Goal: Transaction & Acquisition: Purchase product/service

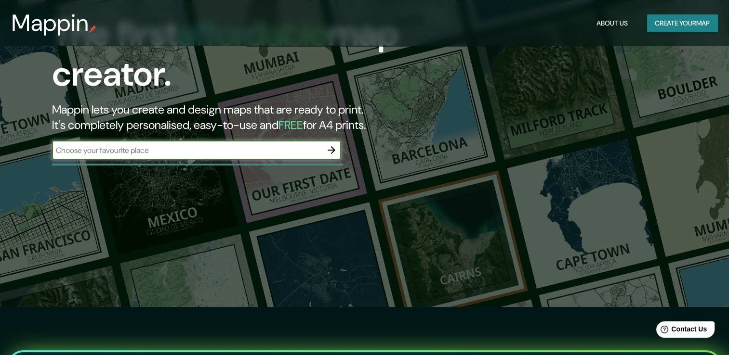
click at [682, 20] on button "Create your map" at bounding box center [682, 23] width 70 height 18
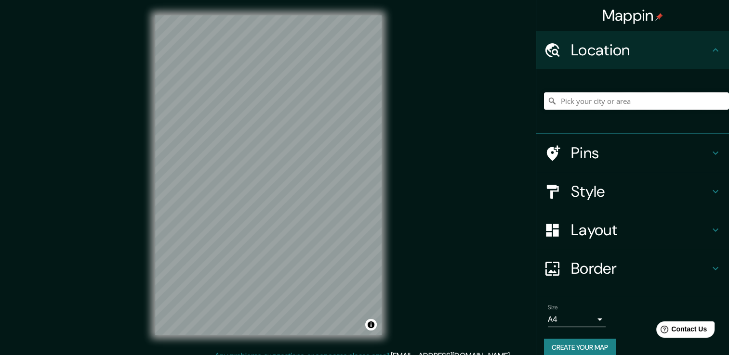
click at [613, 105] on input "Pick your city or area" at bounding box center [636, 100] width 185 height 17
type input "m"
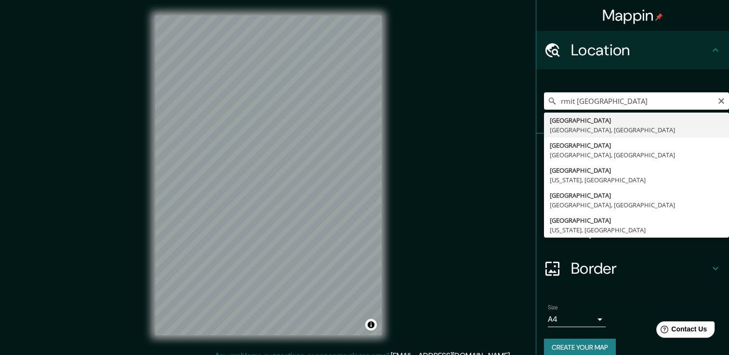
type input "[GEOGRAPHIC_DATA], [GEOGRAPHIC_DATA], [GEOGRAPHIC_DATA]"
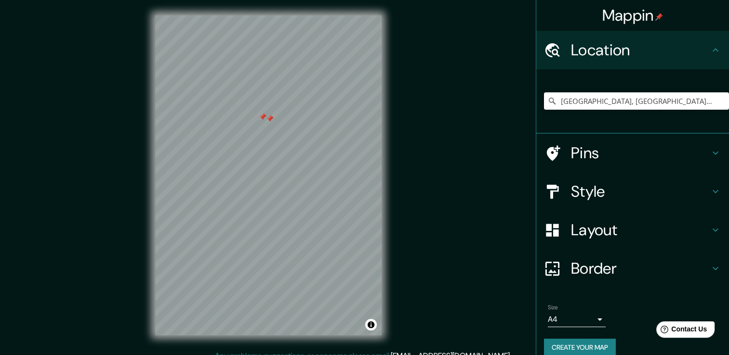
click at [616, 148] on h4 "Pins" at bounding box center [640, 153] width 139 height 19
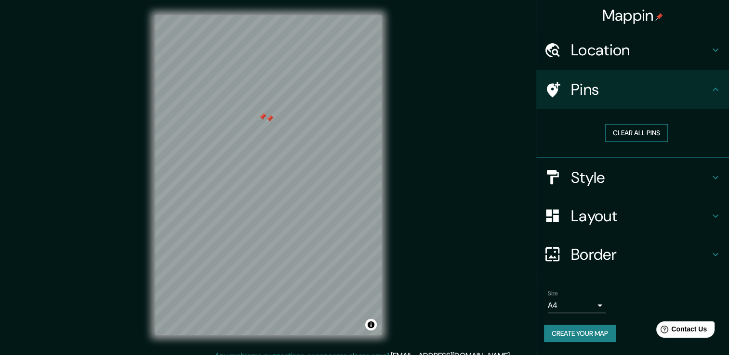
click at [637, 134] on button "Clear all pins" at bounding box center [636, 133] width 63 height 18
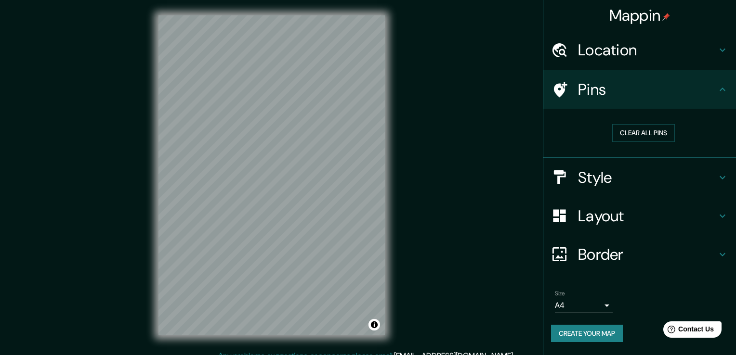
click at [598, 304] on body "Mappin Location Melbourne, Victoria, Australia Pins Clear all pins Style Layout…" at bounding box center [368, 177] width 736 height 355
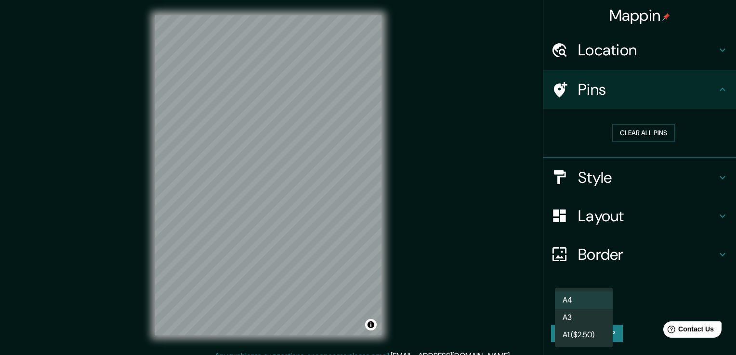
click at [677, 297] on div at bounding box center [368, 177] width 736 height 355
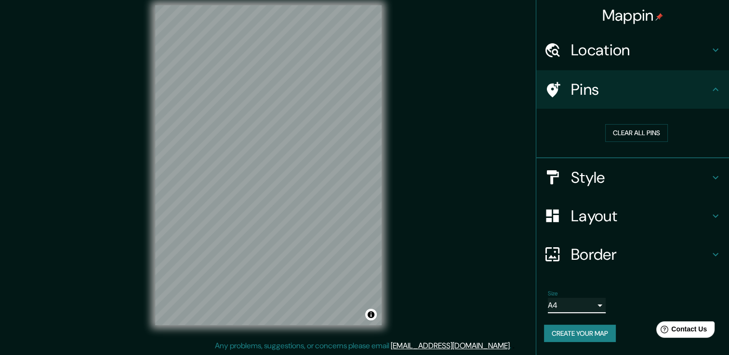
scroll to position [11, 0]
click at [633, 253] on h4 "Border" at bounding box center [640, 254] width 139 height 19
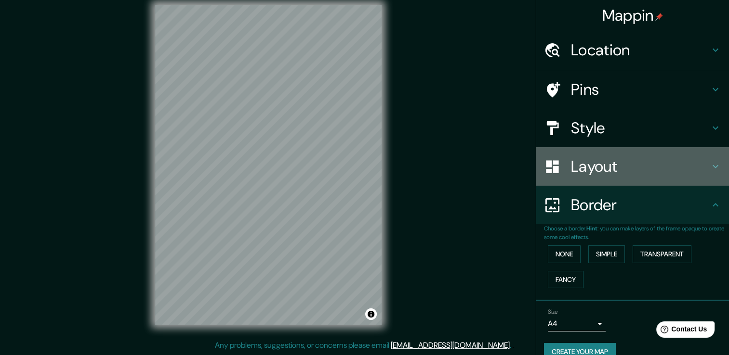
click at [614, 163] on h4 "Layout" at bounding box center [640, 166] width 139 height 19
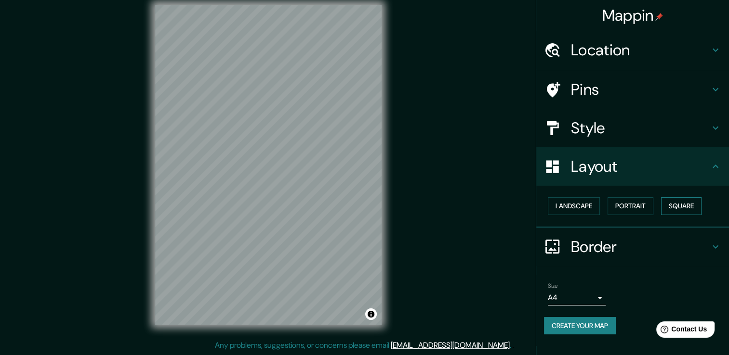
click at [674, 206] on button "Square" at bounding box center [681, 206] width 40 height 18
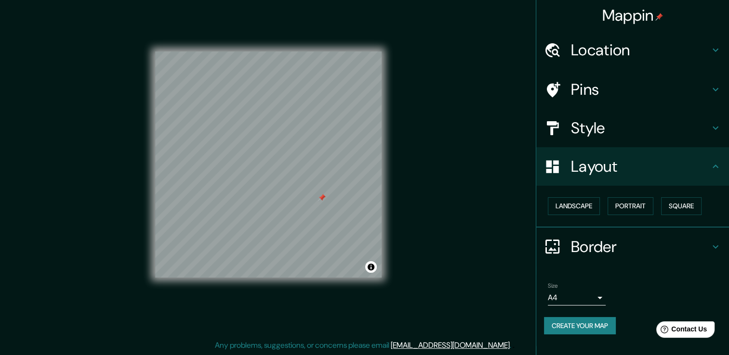
click at [603, 90] on h4 "Pins" at bounding box center [640, 89] width 139 height 19
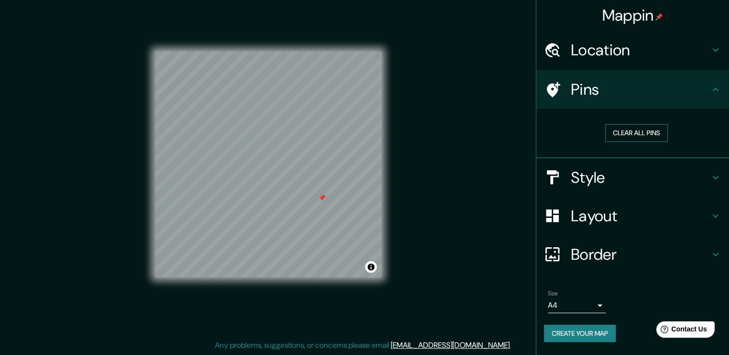
click at [630, 135] on button "Clear all pins" at bounding box center [636, 133] width 63 height 18
click at [603, 183] on h4 "Style" at bounding box center [640, 177] width 139 height 19
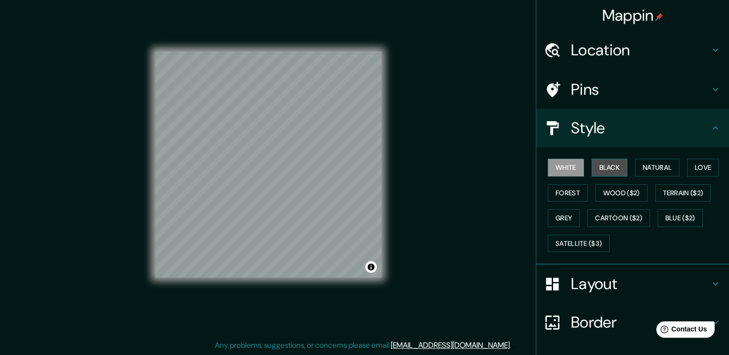
click at [606, 171] on button "Black" at bounding box center [609, 168] width 36 height 18
click at [558, 168] on button "White" at bounding box center [566, 168] width 36 height 18
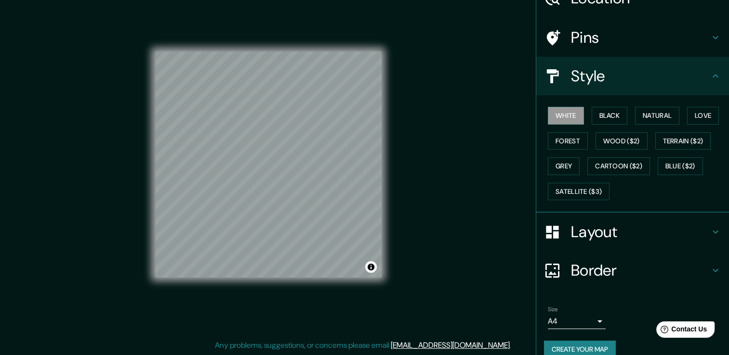
scroll to position [65, 0]
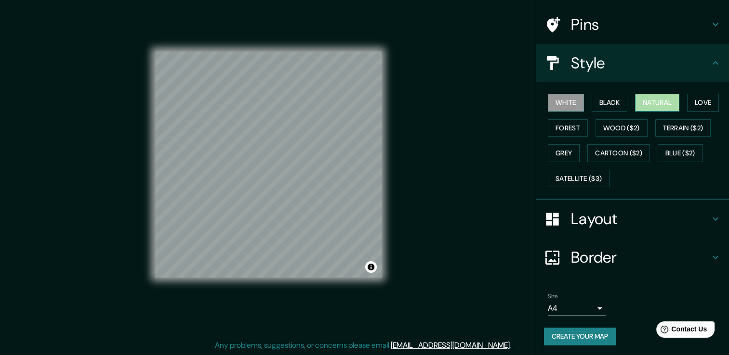
click at [655, 99] on button "Natural" at bounding box center [657, 103] width 44 height 18
click at [708, 97] on button "Love" at bounding box center [703, 103] width 32 height 18
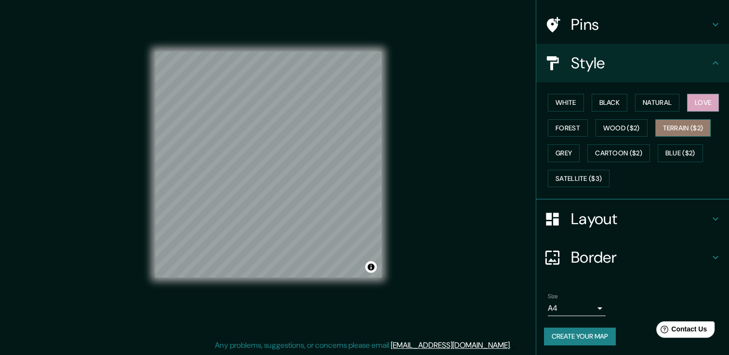
click at [668, 126] on button "Terrain ($2)" at bounding box center [683, 128] width 56 height 18
click at [676, 154] on button "Blue ($2)" at bounding box center [679, 153] width 45 height 18
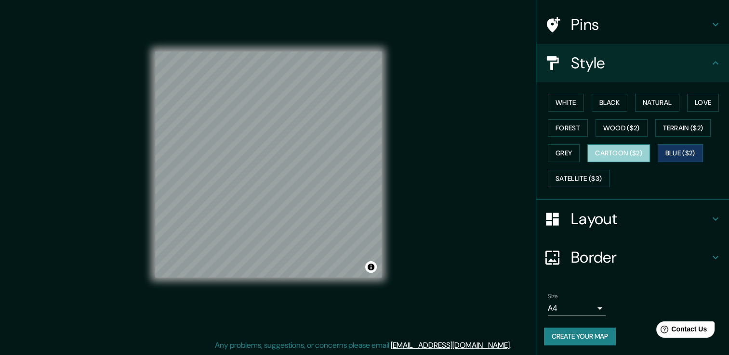
click at [618, 153] on button "Cartoon ($2)" at bounding box center [618, 153] width 63 height 18
click at [548, 149] on button "Grey" at bounding box center [564, 153] width 32 height 18
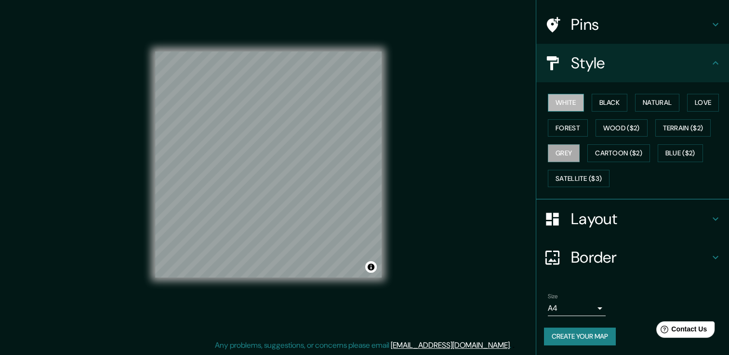
click at [567, 96] on button "White" at bounding box center [566, 103] width 36 height 18
click at [594, 332] on button "Create your map" at bounding box center [580, 337] width 72 height 18
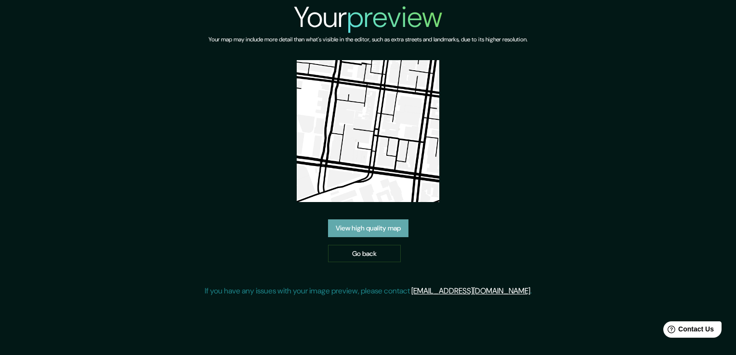
click at [369, 230] on link "View high quality map" at bounding box center [368, 229] width 80 height 18
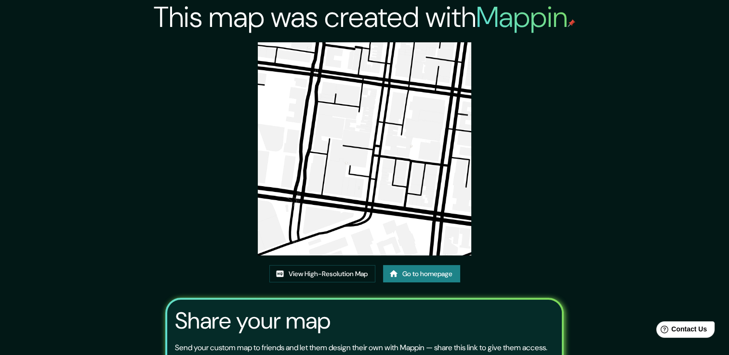
click at [28, 39] on div "This map was created with Mappin View High-Resolution Map Go to homepage Share …" at bounding box center [364, 221] width 729 height 443
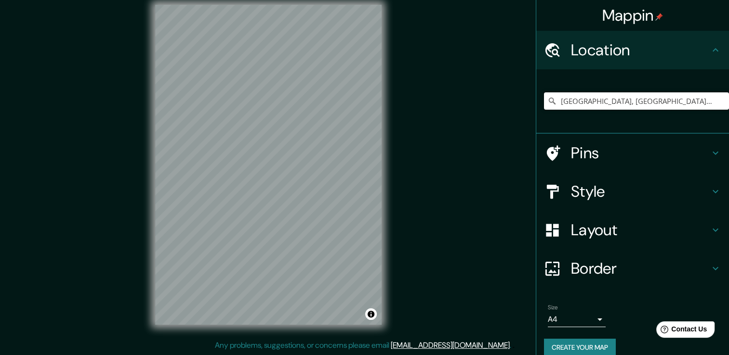
click at [662, 103] on input "Melbourne, Victoria, Australia" at bounding box center [636, 100] width 185 height 17
click at [624, 102] on input "Melbourne, Victoria, Australia" at bounding box center [636, 100] width 185 height 17
click at [680, 95] on input "[GEOGRAPHIC_DATA], [GEOGRAPHIC_DATA], [GEOGRAPHIC_DATA]" at bounding box center [636, 100] width 185 height 17
click at [679, 95] on input "[GEOGRAPHIC_DATA], [GEOGRAPHIC_DATA], [GEOGRAPHIC_DATA]" at bounding box center [636, 100] width 185 height 17
drag, startPoint x: 679, startPoint y: 95, endPoint x: 525, endPoint y: 103, distance: 153.8
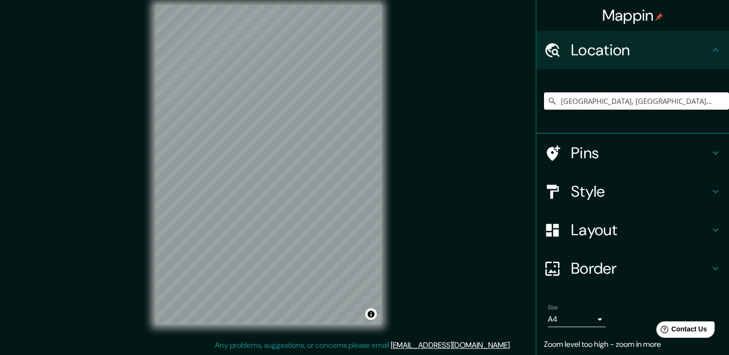
click at [525, 103] on div "Mappin Location Melbourne, Victoria, Australia Pins Style Layout Border Choose …" at bounding box center [364, 172] width 729 height 366
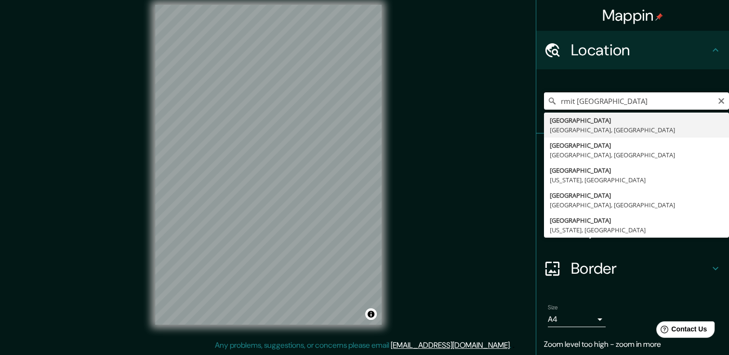
type input "[GEOGRAPHIC_DATA], [GEOGRAPHIC_DATA], [GEOGRAPHIC_DATA]"
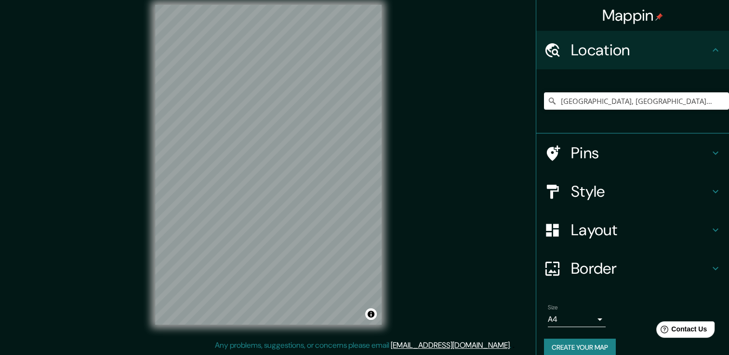
click at [64, 169] on div "Mappin Location Melbourne, Victoria, Australia Melbourne Victoria, Australia Me…" at bounding box center [364, 172] width 729 height 366
click at [440, 0] on html "Mappin Location Melbourne, Victoria, Australia Melbourne Victoria, Australia Me…" at bounding box center [364, 166] width 729 height 355
click at [255, 196] on div at bounding box center [259, 192] width 8 height 8
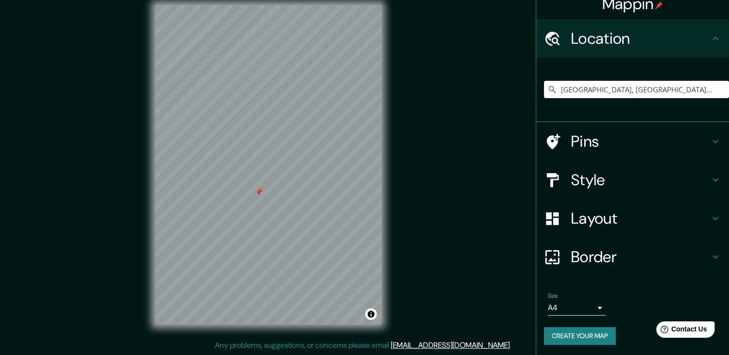
scroll to position [12, 0]
click at [611, 218] on h4 "Layout" at bounding box center [640, 218] width 139 height 19
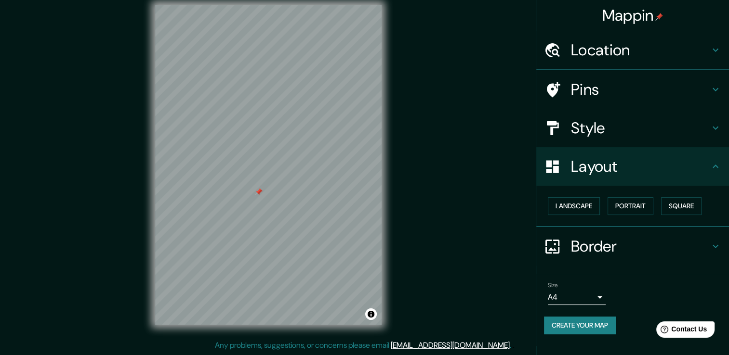
scroll to position [0, 0]
click at [676, 205] on button "Square" at bounding box center [681, 206] width 40 height 18
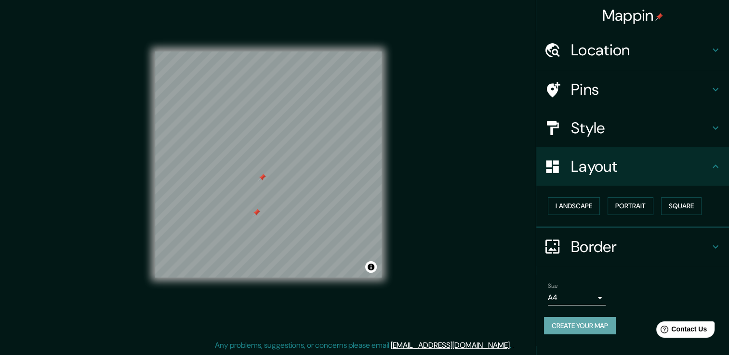
click at [599, 328] on button "Create your map" at bounding box center [580, 326] width 72 height 18
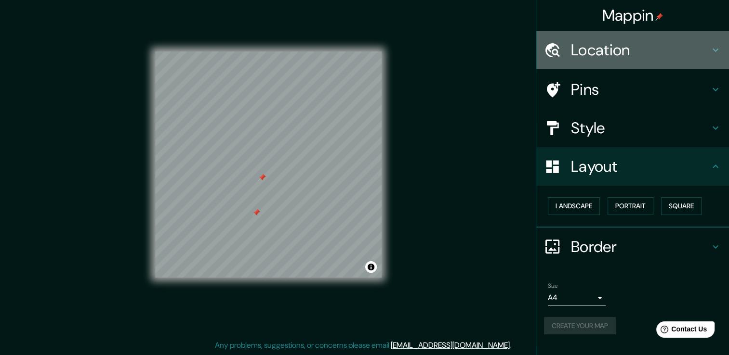
click at [591, 45] on h4 "Location" at bounding box center [640, 49] width 139 height 19
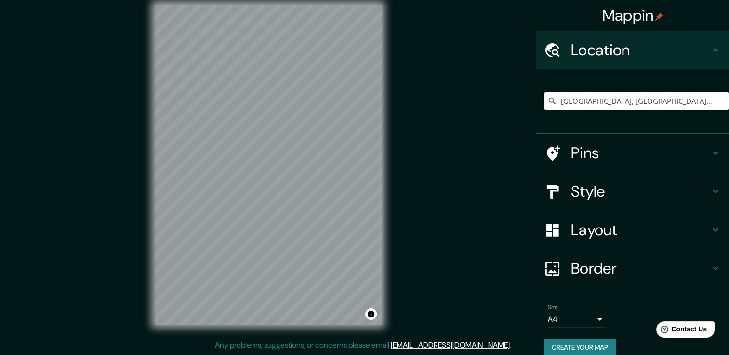
drag, startPoint x: 603, startPoint y: 99, endPoint x: 616, endPoint y: 97, distance: 13.1
click at [601, 97] on input "[GEOGRAPHIC_DATA], [GEOGRAPHIC_DATA], [GEOGRAPHIC_DATA]" at bounding box center [636, 100] width 185 height 17
drag, startPoint x: 695, startPoint y: 96, endPoint x: 524, endPoint y: 98, distance: 171.0
click at [525, 98] on div "Mappin Location [GEOGRAPHIC_DATA], [GEOGRAPHIC_DATA], [GEOGRAPHIC_DATA] Pins St…" at bounding box center [364, 172] width 729 height 366
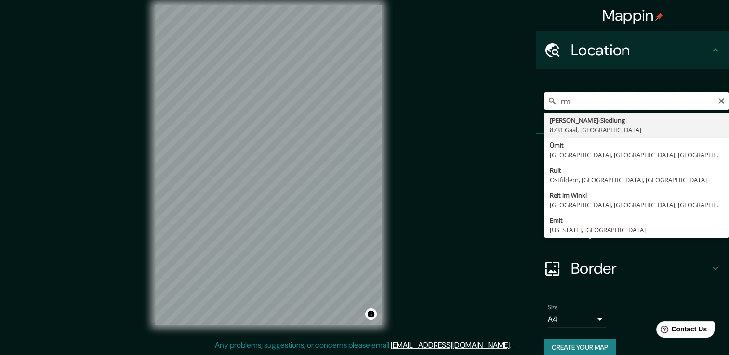
type input "r"
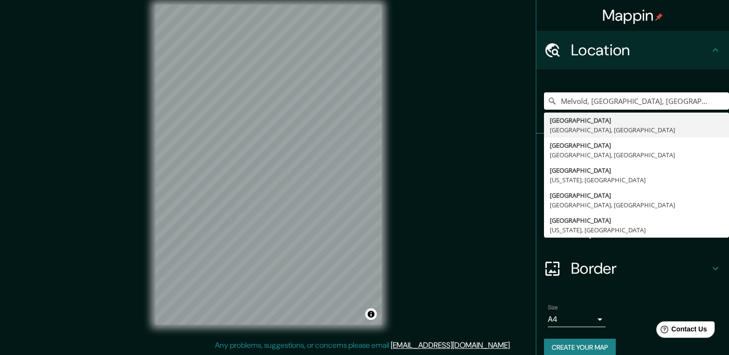
drag, startPoint x: 686, startPoint y: 102, endPoint x: 455, endPoint y: 115, distance: 232.0
click at [446, 109] on div "Mappin Location [GEOGRAPHIC_DATA], [GEOGRAPHIC_DATA], [GEOGRAPHIC_DATA], [GEOGR…" at bounding box center [364, 172] width 729 height 366
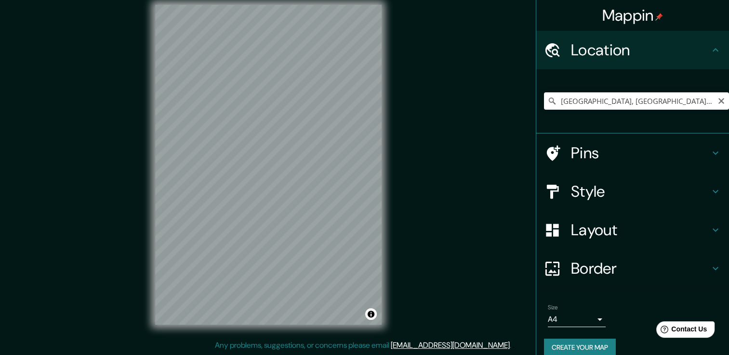
click at [438, 81] on div "Mappin Location [GEOGRAPHIC_DATA], [GEOGRAPHIC_DATA], [GEOGRAPHIC_DATA][US_STAT…" at bounding box center [364, 172] width 729 height 366
click at [431, 165] on div "Mappin Location [GEOGRAPHIC_DATA], [GEOGRAPHIC_DATA], [GEOGRAPHIC_DATA][US_STAT…" at bounding box center [364, 172] width 729 height 366
click at [431, 149] on div "Mappin Location [GEOGRAPHIC_DATA], [GEOGRAPHIC_DATA], [GEOGRAPHIC_DATA][US_STAT…" at bounding box center [364, 172] width 729 height 366
click at [418, 210] on div "Mappin Location [GEOGRAPHIC_DATA], [GEOGRAPHIC_DATA], [GEOGRAPHIC_DATA][US_STAT…" at bounding box center [364, 172] width 729 height 366
click at [423, 149] on div "Mappin Location [GEOGRAPHIC_DATA], [GEOGRAPHIC_DATA], [GEOGRAPHIC_DATA][US_STAT…" at bounding box center [364, 172] width 729 height 366
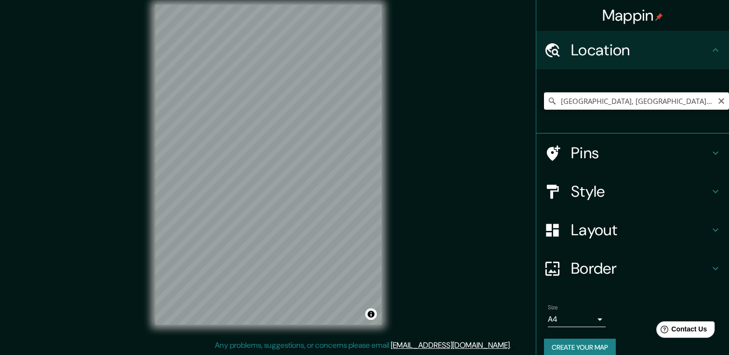
click at [387, 202] on div "© Mapbox © OpenStreetMap Improve this map" at bounding box center [268, 164] width 257 height 351
click at [439, 97] on div "Mappin Location Melbourne, Victoria, Australia City Road Southbank Victoria 300…" at bounding box center [364, 172] width 729 height 366
click at [382, 162] on div "© Mapbox © OpenStreetMap Improve this map" at bounding box center [268, 164] width 257 height 351
click at [384, 168] on div "© Mapbox © OpenStreetMap Improve this map" at bounding box center [268, 164] width 257 height 351
click at [405, 146] on div "Mappin Location Melbourne, Victoria, Australia City Road Southbank Victoria 300…" at bounding box center [364, 172] width 729 height 366
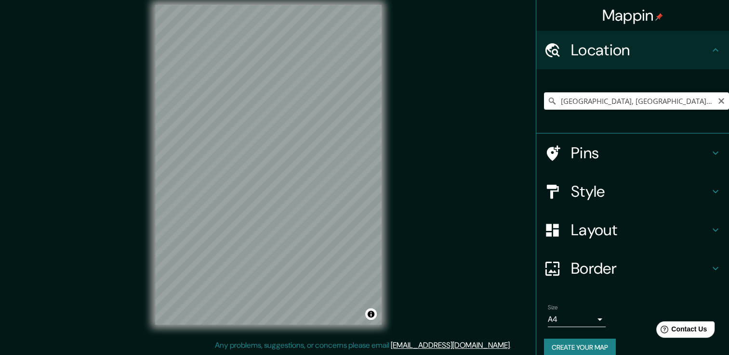
drag, startPoint x: 416, startPoint y: 138, endPoint x: 477, endPoint y: 131, distance: 61.5
click at [477, 131] on div "Mappin Location Melbourne, Victoria, Australia City Road Southbank Victoria 300…" at bounding box center [364, 172] width 729 height 366
click at [401, 174] on div "Mappin Location Melbourne, Victoria, Australia City Road Southbank Victoria 300…" at bounding box center [364, 172] width 729 height 366
click at [451, 134] on div "Mappin Location Melbourne, Victoria, Australia City Road Southbank Victoria 300…" at bounding box center [364, 172] width 729 height 366
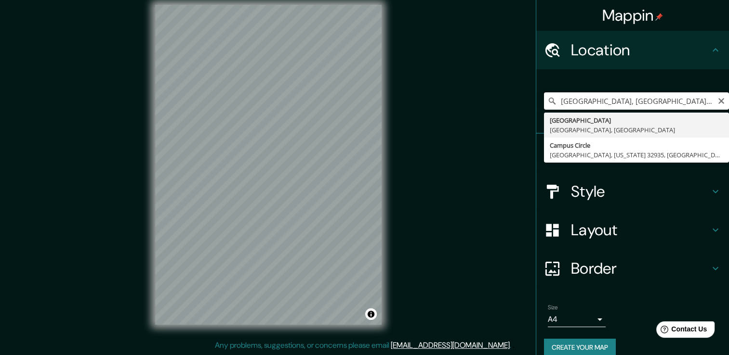
drag, startPoint x: 652, startPoint y: 100, endPoint x: 509, endPoint y: 104, distance: 143.1
click at [544, 97] on input "Melbourne, Victoria, Australia" at bounding box center [636, 100] width 185 height 17
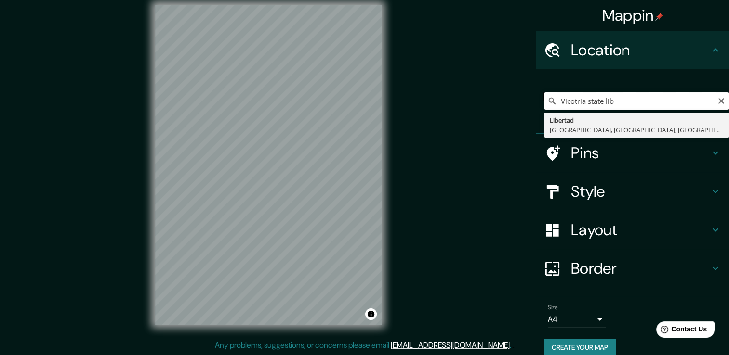
click at [629, 98] on input "Vicotria state lib" at bounding box center [636, 100] width 185 height 17
type input "Libertad, Victoria, Northern Samar, Philippines"
click at [717, 101] on icon "Clear" at bounding box center [721, 101] width 8 height 8
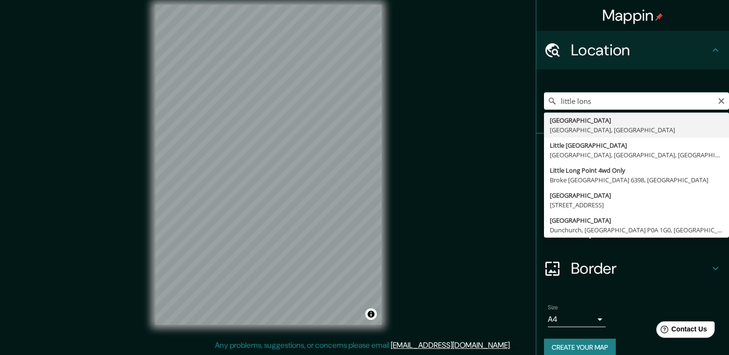
type input "[STREET_ADDRESS]"
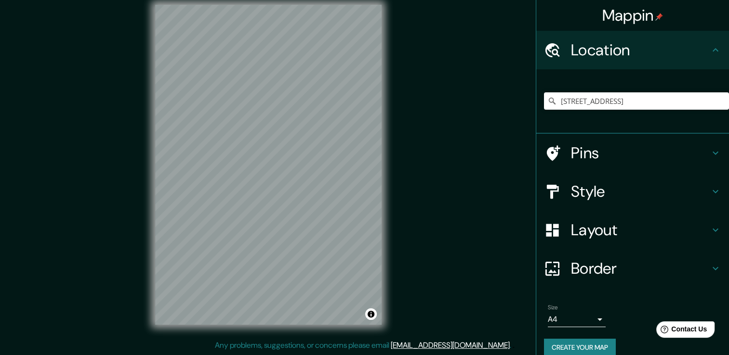
click at [35, 241] on div "Mappin Location Little Lonsdale Street, Melbourne Central Business District Vic…" at bounding box center [364, 172] width 729 height 366
click at [36, 253] on div "Mappin Location Little Lonsdale Street, Melbourne Central Business District Vic…" at bounding box center [364, 172] width 729 height 366
click at [507, 230] on div "Mappin Location Little Lonsdale Street, Melbourne Central Business District Vic…" at bounding box center [364, 172] width 729 height 366
click at [641, 227] on h4 "Layout" at bounding box center [640, 230] width 139 height 19
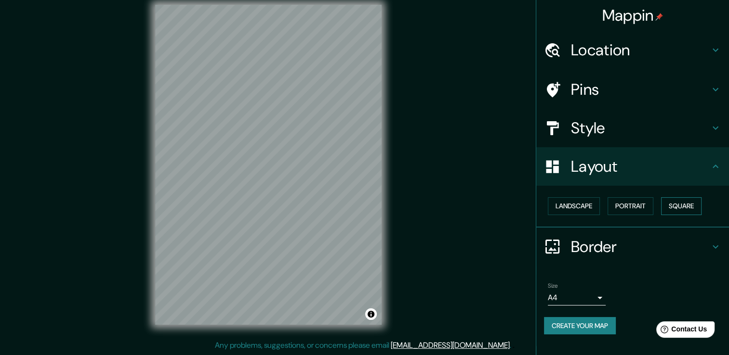
click at [694, 207] on button "Square" at bounding box center [681, 206] width 40 height 18
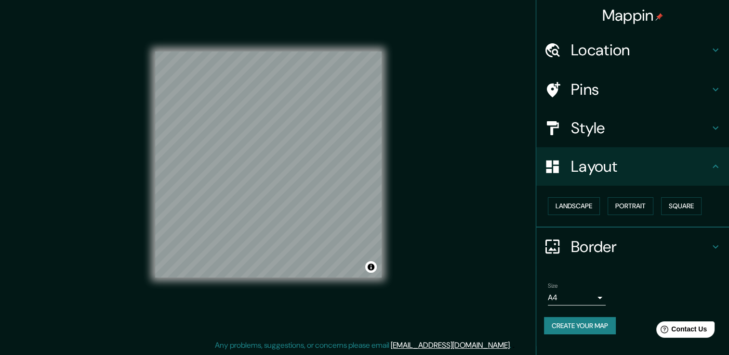
click at [593, 322] on button "Create your map" at bounding box center [580, 326] width 72 height 18
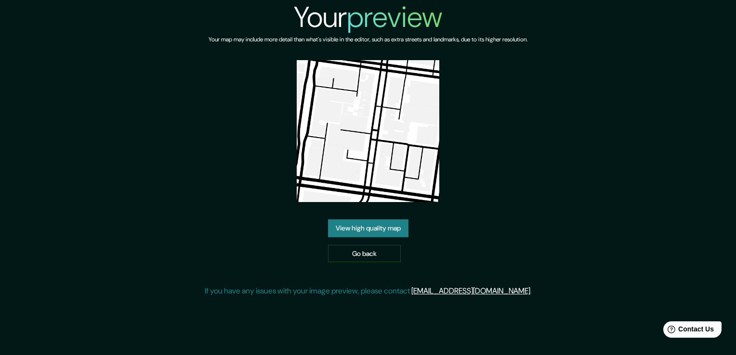
click at [387, 220] on link "View high quality map" at bounding box center [368, 229] width 80 height 18
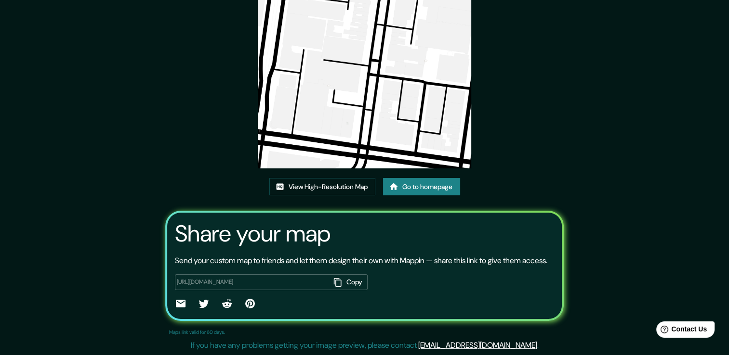
click at [366, 177] on div "This map was created with Mappin View High-Resolution Map Go to homepage Share …" at bounding box center [364, 134] width 421 height 443
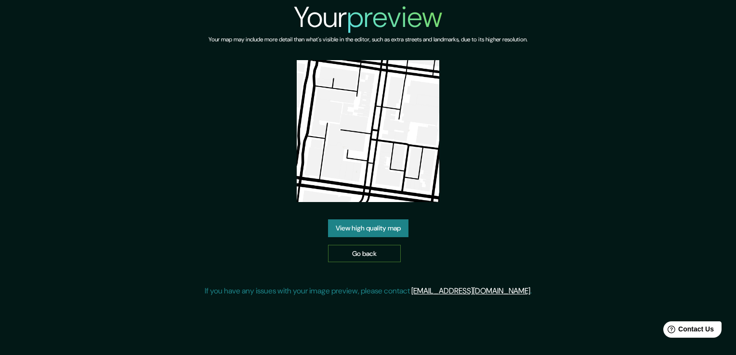
click at [366, 251] on link "Go back" at bounding box center [364, 254] width 73 height 18
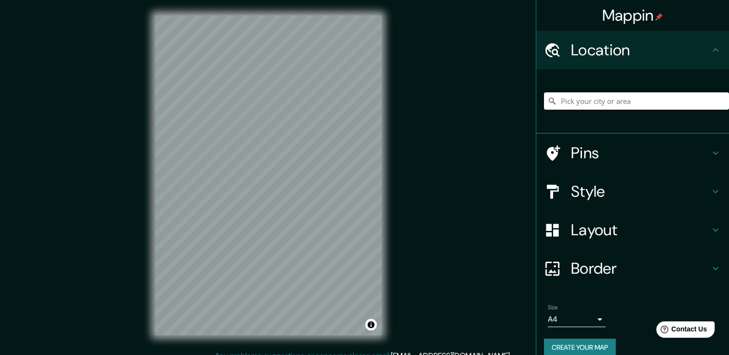
click at [596, 100] on input "Pick your city or area" at bounding box center [636, 100] width 185 height 17
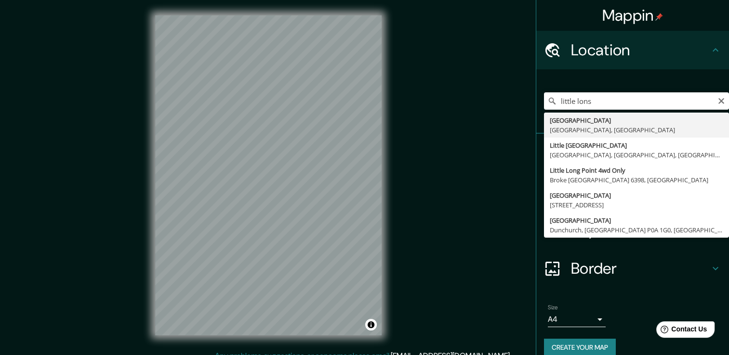
type input "[STREET_ADDRESS]"
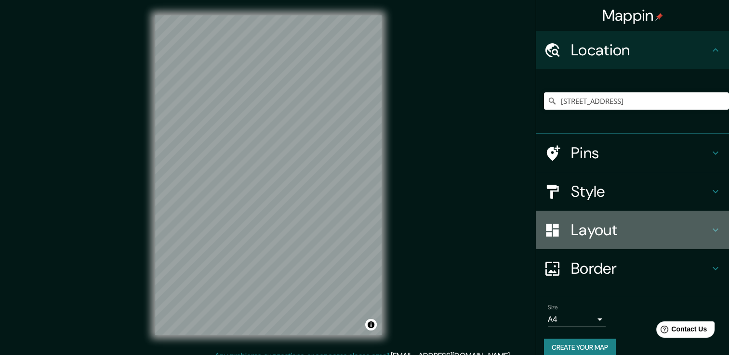
click at [630, 228] on h4 "Layout" at bounding box center [640, 230] width 139 height 19
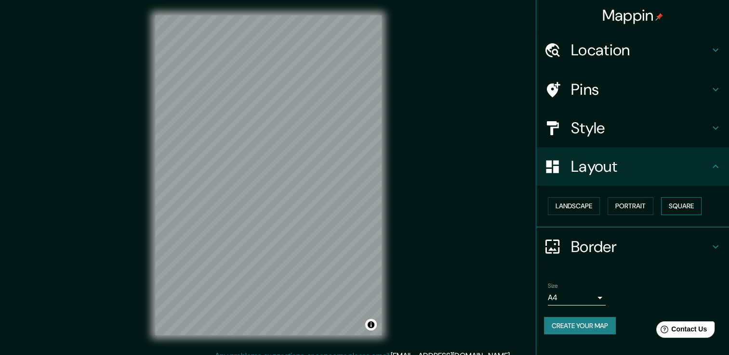
click at [676, 206] on button "Square" at bounding box center [681, 206] width 40 height 18
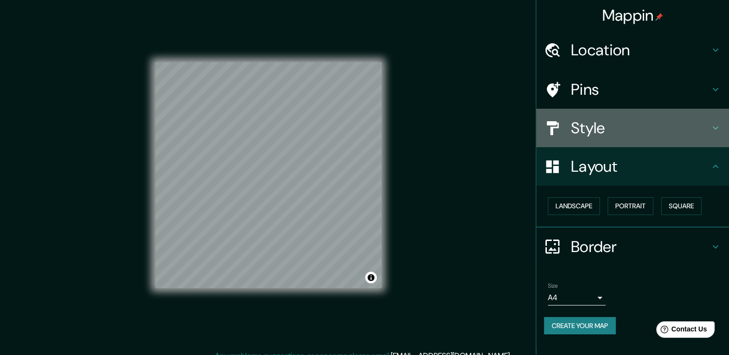
click at [657, 126] on h4 "Style" at bounding box center [640, 127] width 139 height 19
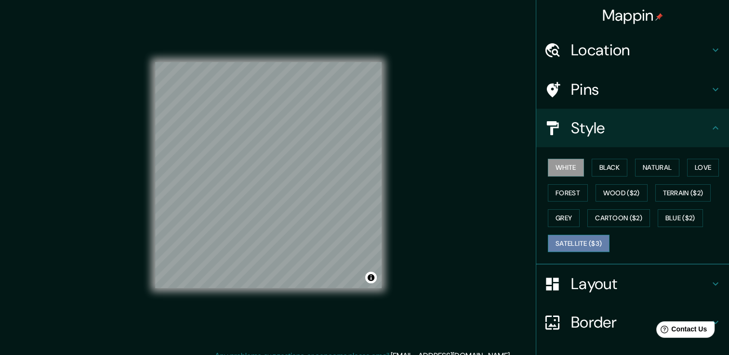
click at [586, 246] on button "Satellite ($3)" at bounding box center [579, 244] width 62 height 18
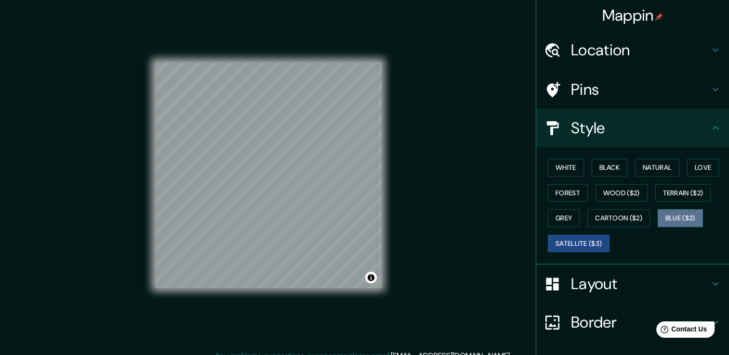
click at [681, 219] on button "Blue ($2)" at bounding box center [679, 218] width 45 height 18
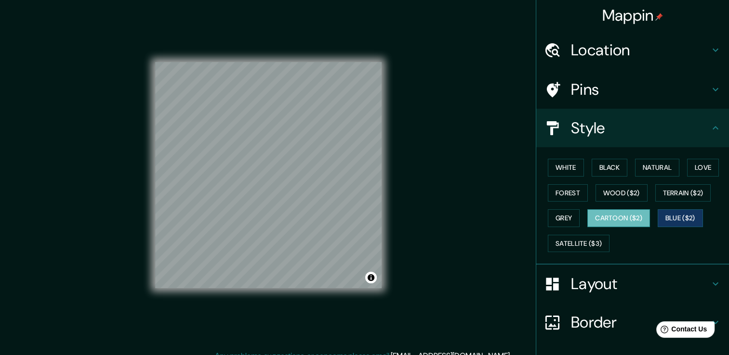
click at [622, 223] on button "Cartoon ($2)" at bounding box center [618, 218] width 63 height 18
click at [556, 218] on button "Grey" at bounding box center [564, 218] width 32 height 18
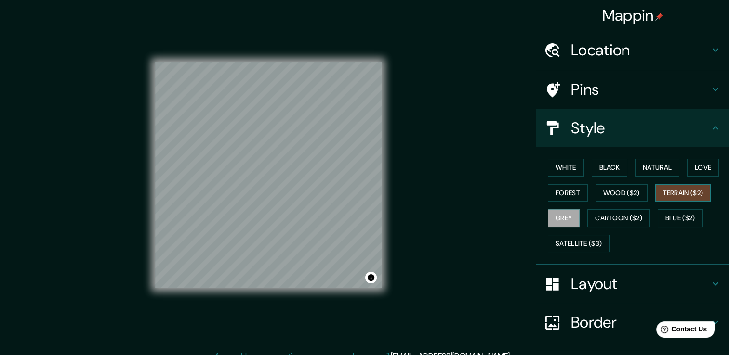
click at [671, 189] on button "Terrain ($2)" at bounding box center [683, 193] width 56 height 18
click at [615, 193] on button "Wood ($2)" at bounding box center [621, 193] width 52 height 18
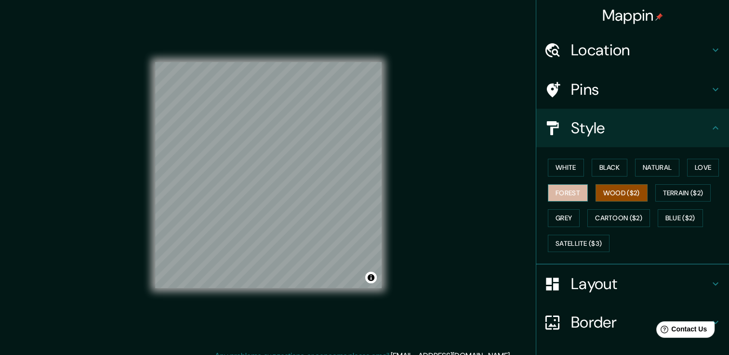
click at [559, 191] on button "Forest" at bounding box center [568, 193] width 40 height 18
click at [699, 168] on button "Love" at bounding box center [703, 168] width 32 height 18
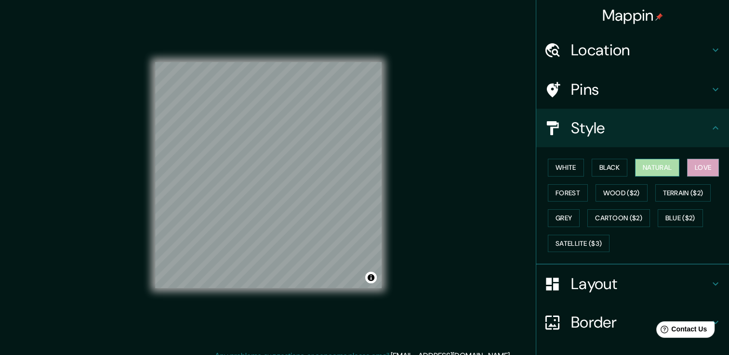
click at [668, 166] on button "Natural" at bounding box center [657, 168] width 44 height 18
click at [604, 165] on button "Black" at bounding box center [609, 168] width 36 height 18
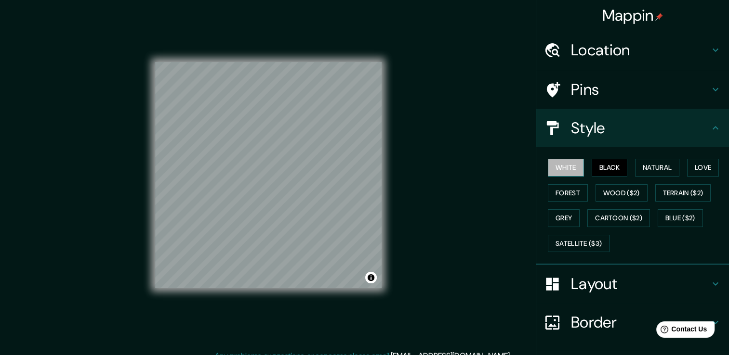
click at [557, 168] on button "White" at bounding box center [566, 168] width 36 height 18
click at [693, 216] on button "Blue ($2)" at bounding box center [679, 218] width 45 height 18
